Goal: Task Accomplishment & Management: Manage account settings

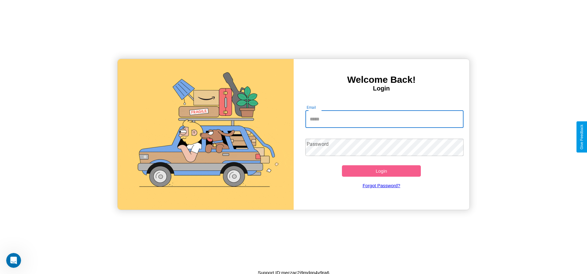
click at [384, 119] on input "Email" at bounding box center [384, 119] width 158 height 17
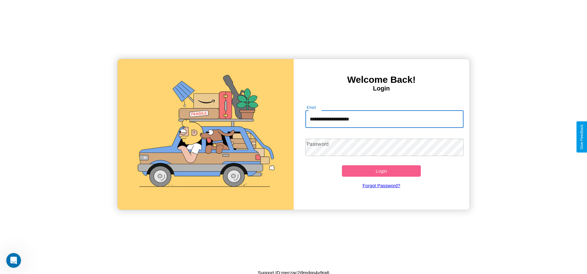
type input "**********"
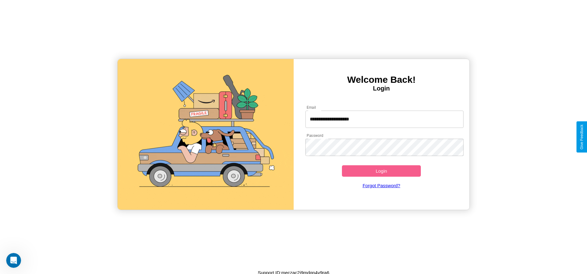
click at [381, 171] on button "Login" at bounding box center [381, 170] width 79 height 11
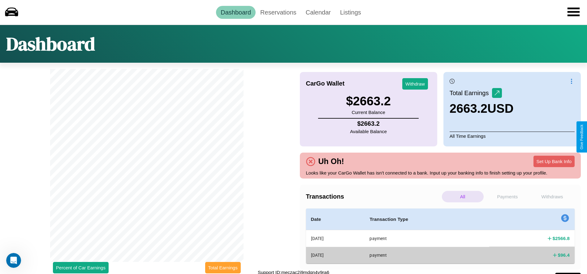
click at [223, 268] on button "Total Earnings" at bounding box center [223, 267] width 36 height 11
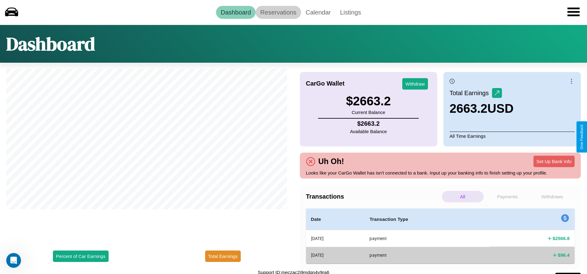
click at [278, 12] on link "Reservations" at bounding box center [277, 12] width 45 height 13
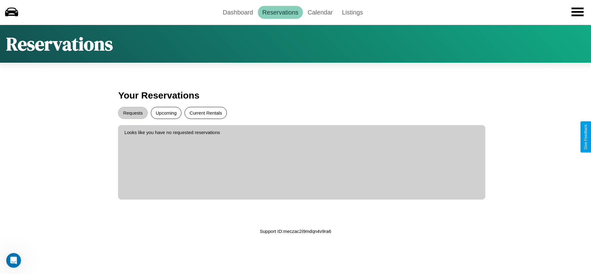
click at [206, 113] on button "Current Rentals" at bounding box center [206, 113] width 42 height 12
click at [133, 113] on button "Requests" at bounding box center [132, 113] width 29 height 12
